Goal: Communication & Community: Answer question/provide support

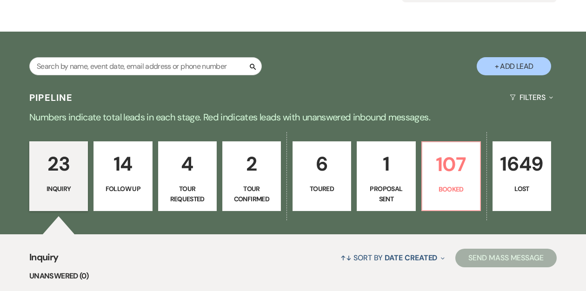
scroll to position [123, 0]
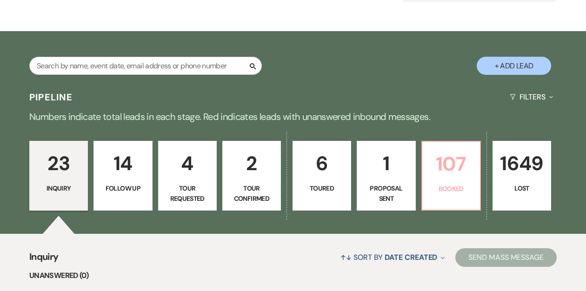
click at [457, 181] on link "107 Booked" at bounding box center [451, 176] width 60 height 70
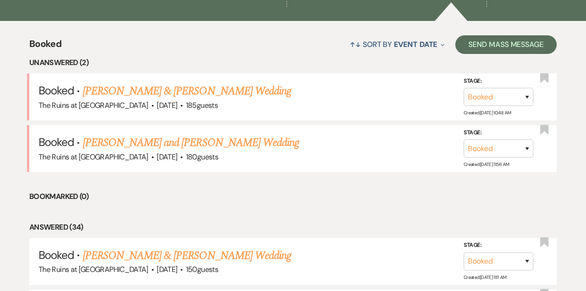
scroll to position [337, 0]
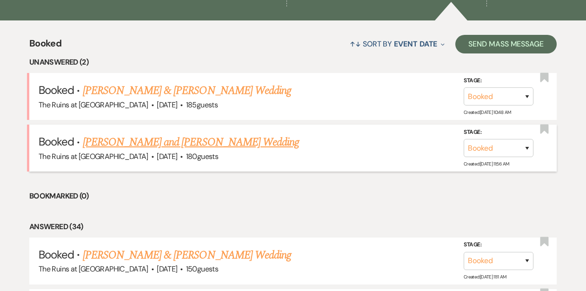
click at [181, 142] on link "[PERSON_NAME] and [PERSON_NAME] Wedding" at bounding box center [191, 142] width 217 height 17
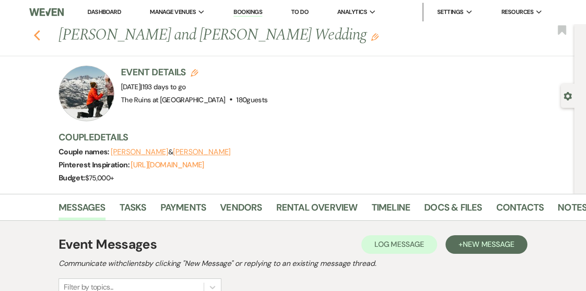
click at [34, 37] on icon "Previous" at bounding box center [36, 35] width 7 height 11
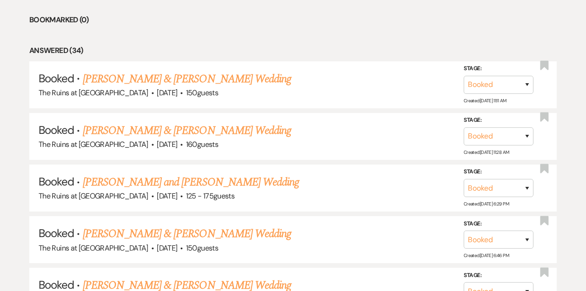
scroll to position [513, 0]
click at [164, 129] on link "[PERSON_NAME] & [PERSON_NAME] Wedding" at bounding box center [187, 130] width 208 height 17
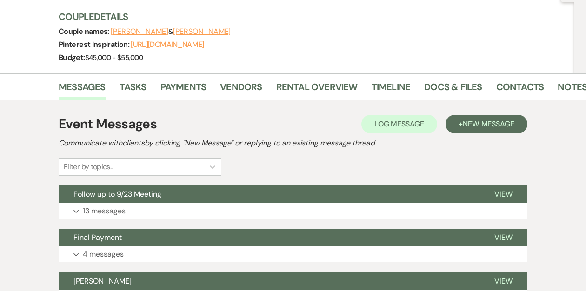
scroll to position [111, 0]
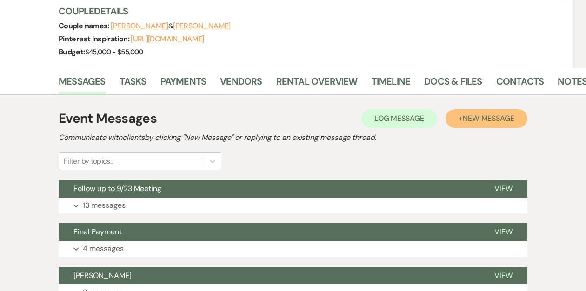
click at [486, 116] on span "New Message" at bounding box center [489, 118] width 52 height 10
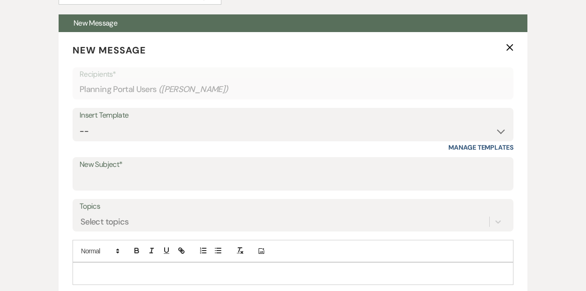
scroll to position [280, 0]
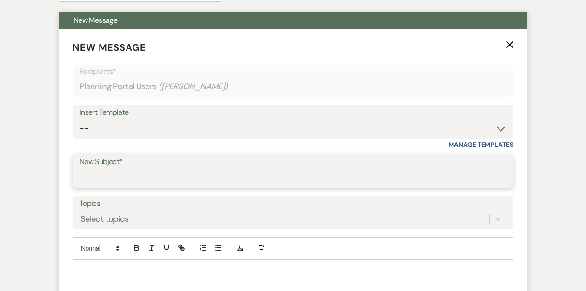
click at [217, 176] on input "New Subject*" at bounding box center [293, 178] width 427 height 18
type input "r"
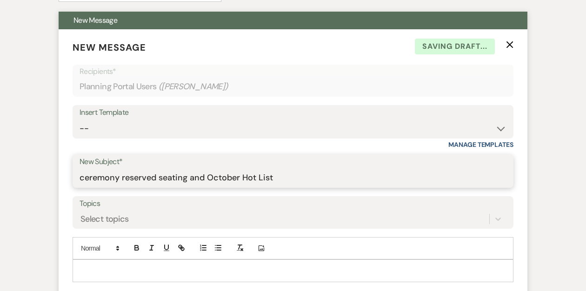
type input "ceremony reserved seating and October Hot List"
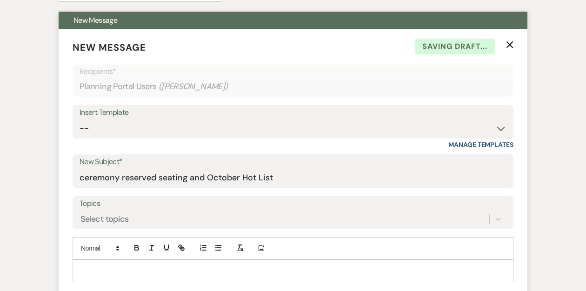
click at [85, 265] on div at bounding box center [293, 270] width 440 height 21
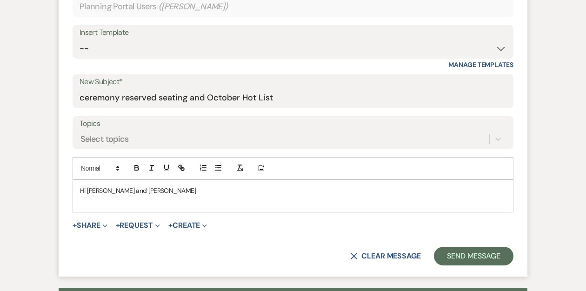
scroll to position [360, 0]
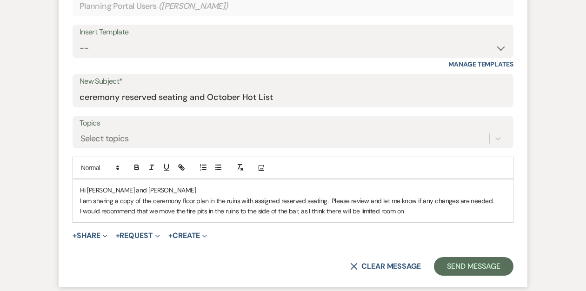
click at [270, 212] on p "I would recommend that we move the fire pits in the ruins to the side of the ba…" at bounding box center [293, 211] width 426 height 10
click at [411, 212] on p "I would recommend that we move the fire pits in the ruins to the sides of the b…" at bounding box center [293, 211] width 426 height 10
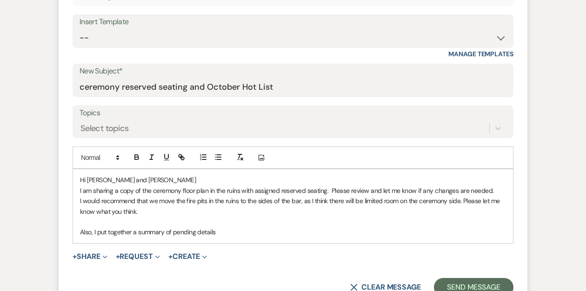
scroll to position [371, 0]
click at [97, 256] on button "+ Share Expand" at bounding box center [90, 256] width 35 height 7
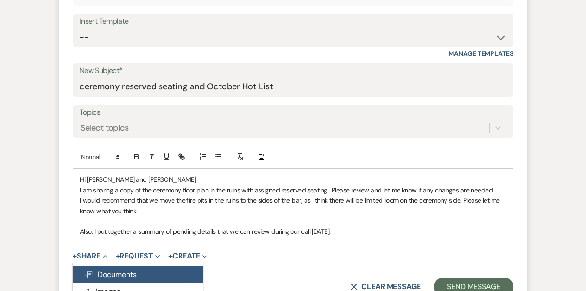
click at [121, 274] on span "Doc Upload Documents" at bounding box center [110, 275] width 53 height 10
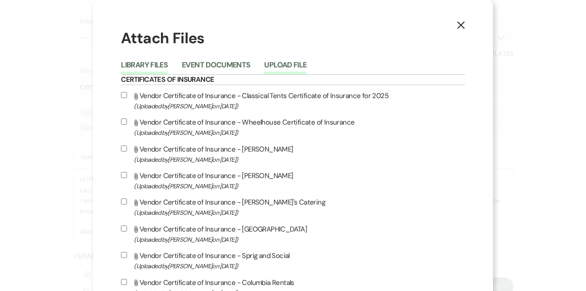
click at [306, 65] on button "Upload File" at bounding box center [285, 67] width 42 height 13
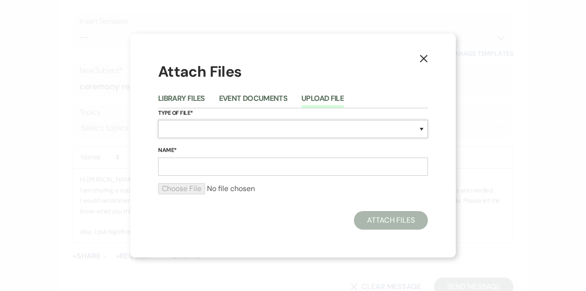
click at [218, 133] on select "Special Event Insurance Vendor Certificate of Insurance Contracts / Rental Agre…" at bounding box center [293, 129] width 270 height 18
select select "0"
click at [158, 120] on select "Special Event Insurance Vendor Certificate of Insurance Contracts / Rental Agre…" at bounding box center [293, 129] width 270 height 18
click at [171, 166] on input "Name*" at bounding box center [293, 167] width 270 height 18
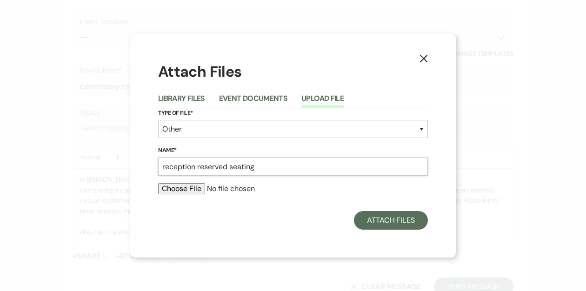
type input "reception reserved seating"
click at [182, 186] on input "file" at bounding box center [293, 188] width 270 height 11
type input "C:\fakepath\reception seating plan.pdf"
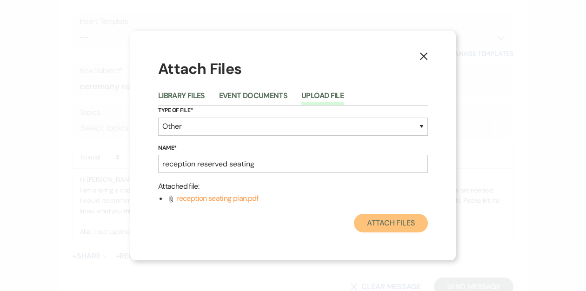
click at [379, 219] on button "Attach Files" at bounding box center [391, 223] width 74 height 19
